Goal: Task Accomplishment & Management: Complete application form

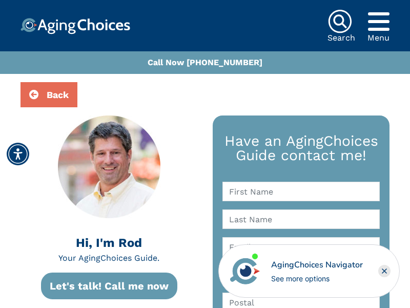
scroll to position [559, 0]
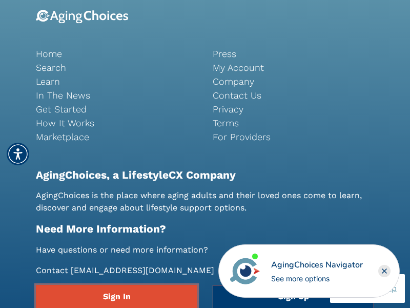
click at [116, 296] on link "Sign In" at bounding box center [117, 297] width 162 height 24
